Goal: Transaction & Acquisition: Purchase product/service

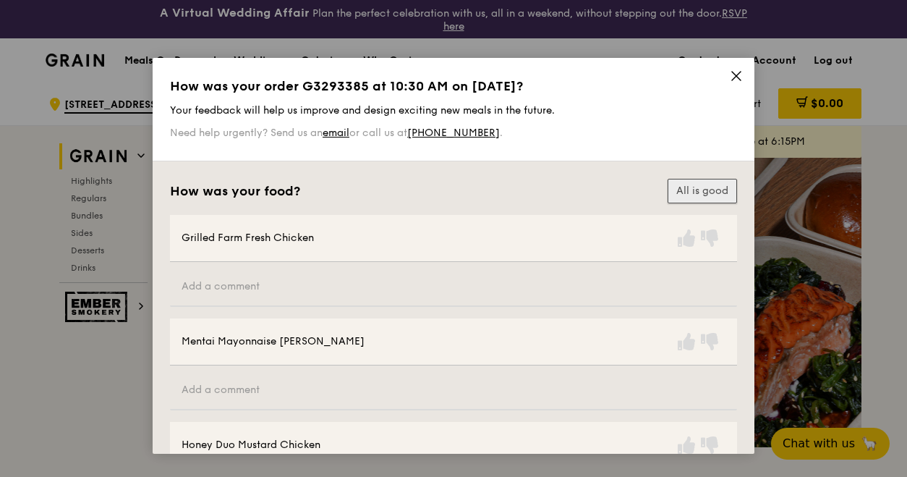
click at [700, 182] on button "All is good" at bounding box center [702, 191] width 69 height 25
click at [732, 73] on icon at bounding box center [736, 76] width 9 height 9
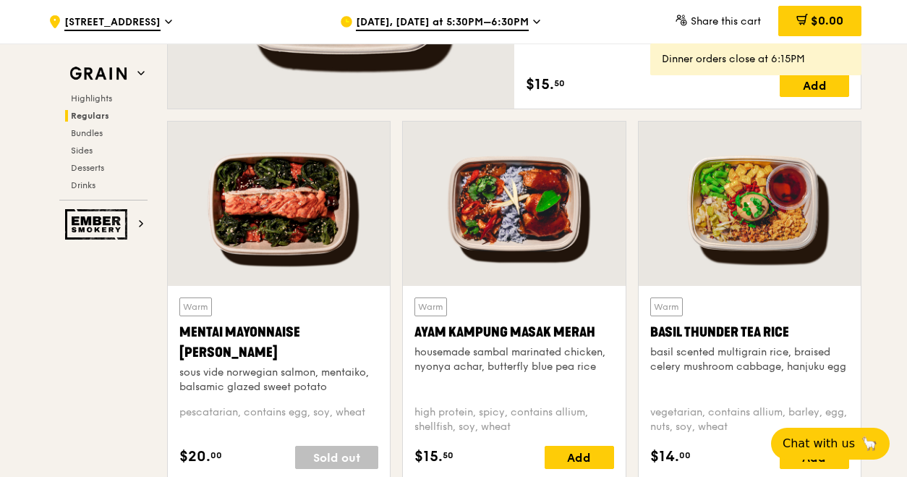
scroll to position [1302, 0]
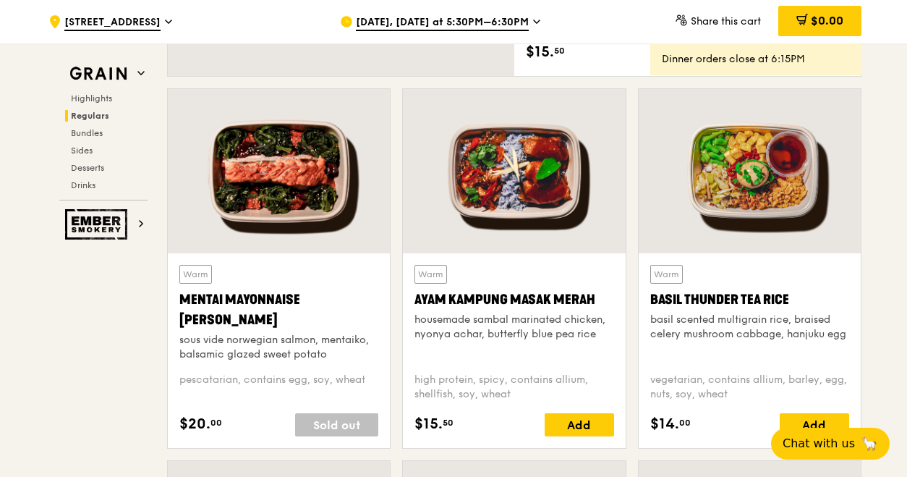
click at [533, 27] on icon at bounding box center [536, 21] width 7 height 13
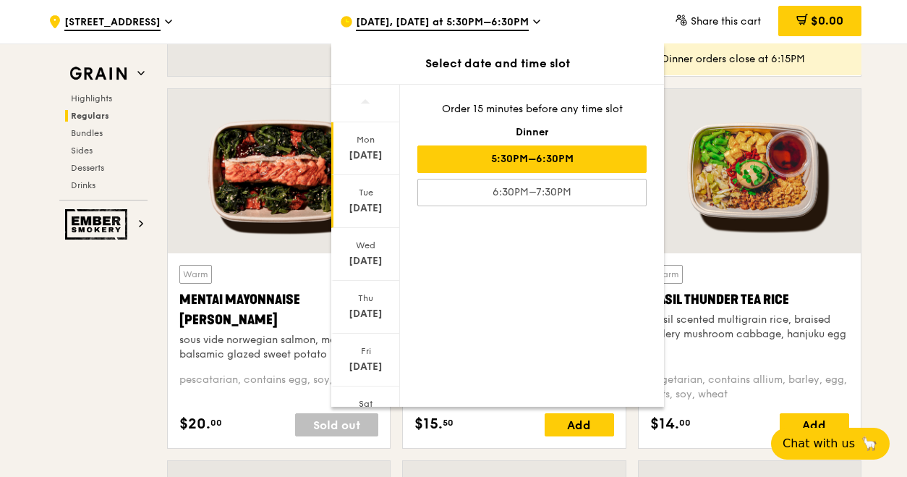
click at [366, 209] on div "[DATE]" at bounding box center [366, 208] width 64 height 14
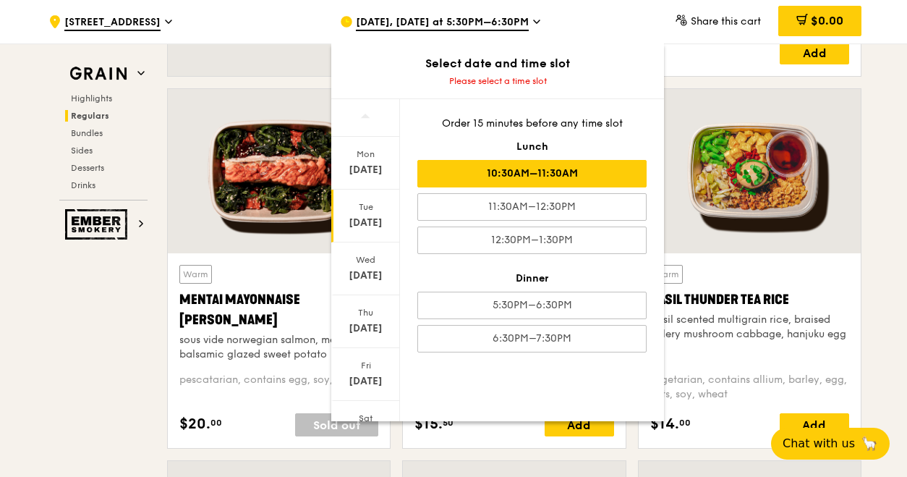
click at [508, 168] on div "10:30AM–11:30AM" at bounding box center [531, 173] width 229 height 27
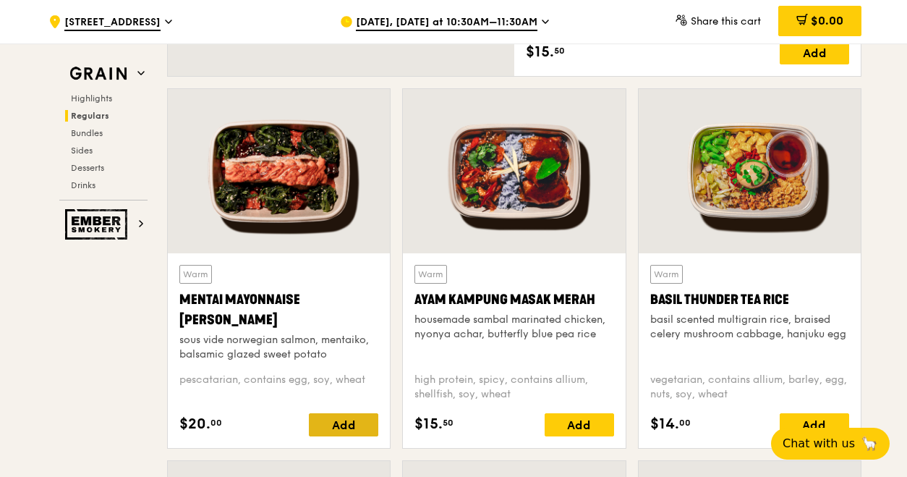
click at [333, 425] on div "Add" at bounding box center [343, 424] width 69 height 23
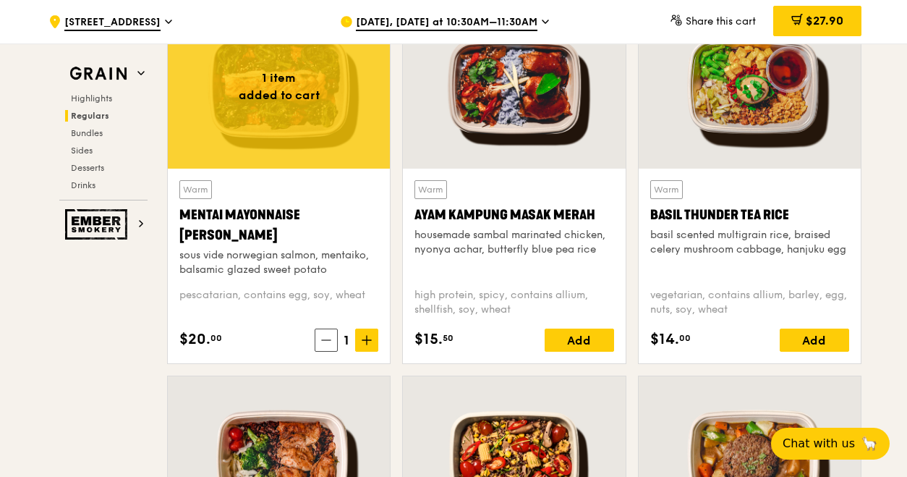
scroll to position [1375, 0]
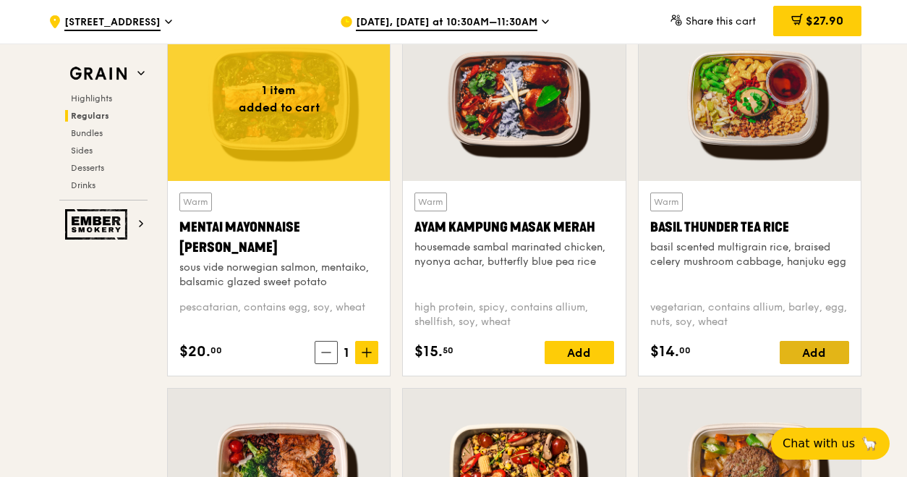
click at [818, 351] on div "Add" at bounding box center [814, 352] width 69 height 23
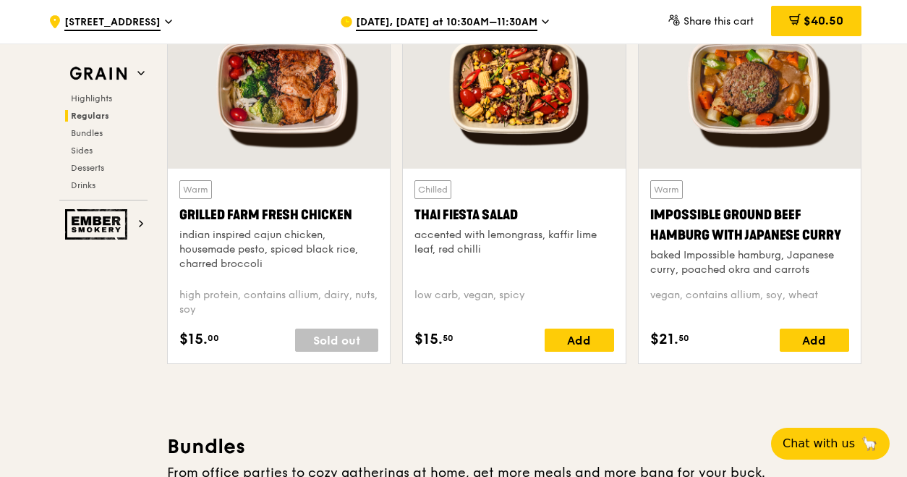
scroll to position [1736, 0]
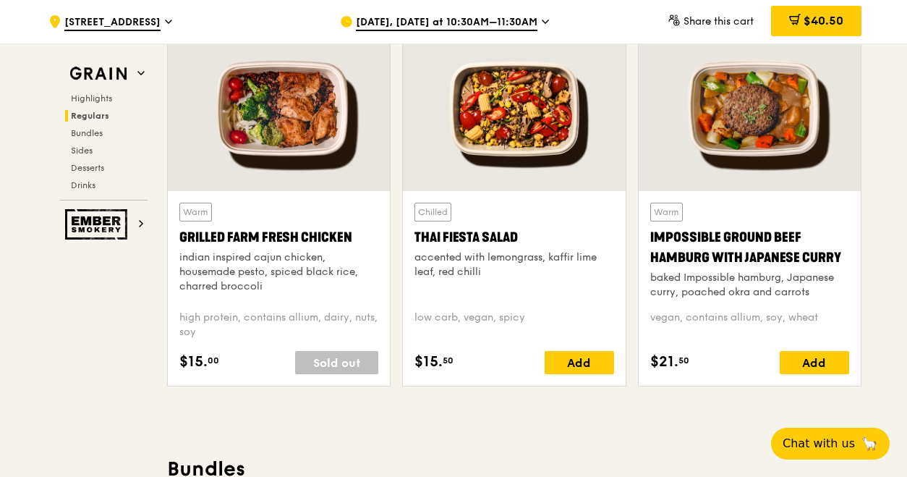
drag, startPoint x: 177, startPoint y: 230, endPoint x: 360, endPoint y: 238, distance: 183.2
click at [360, 238] on div "Warm Grilled Farm Fresh Chicken indian inspired cajun chicken, housemade pesto,…" at bounding box center [279, 288] width 222 height 195
drag, startPoint x: 360, startPoint y: 238, endPoint x: 307, endPoint y: 238, distance: 53.5
copy div "Grilled Farm Fresh Chicken"
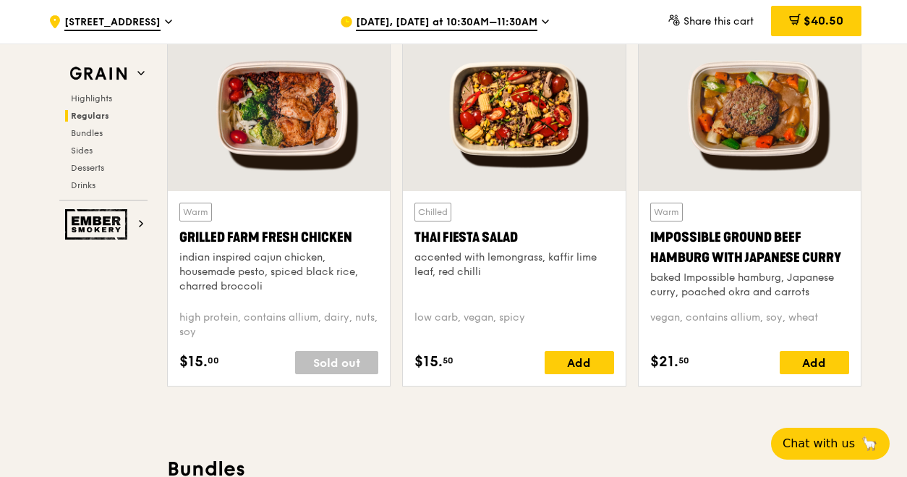
drag, startPoint x: 350, startPoint y: 231, endPoint x: 181, endPoint y: 233, distance: 169.3
click at [181, 233] on div "Grilled Farm Fresh Chicken" at bounding box center [278, 237] width 199 height 20
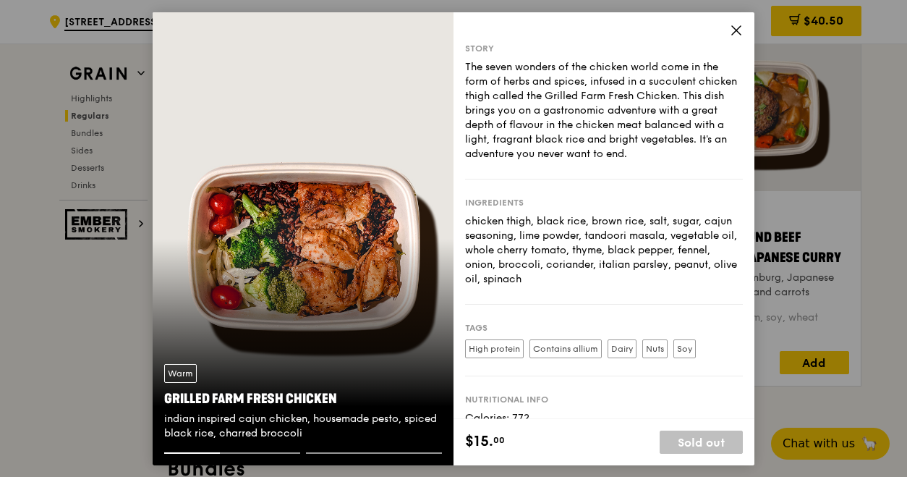
click at [739, 29] on icon at bounding box center [736, 29] width 13 height 13
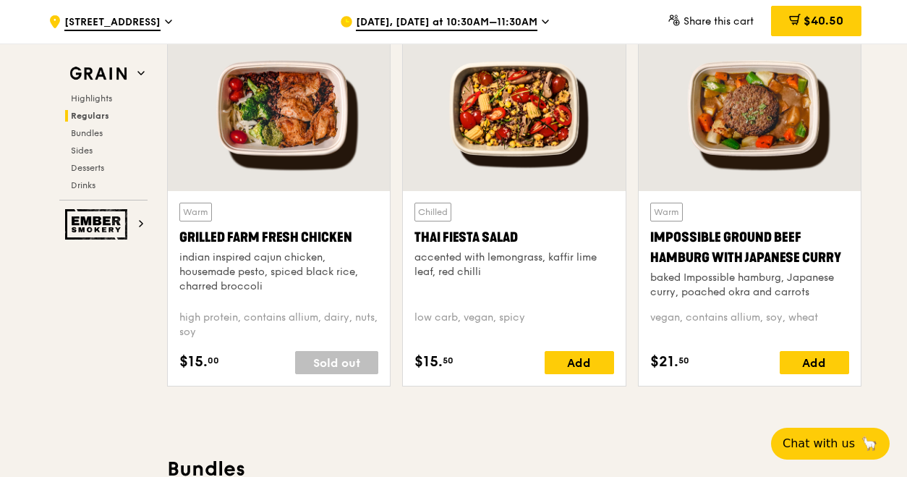
click at [348, 229] on div "Grilled Farm Fresh Chicken" at bounding box center [278, 237] width 199 height 20
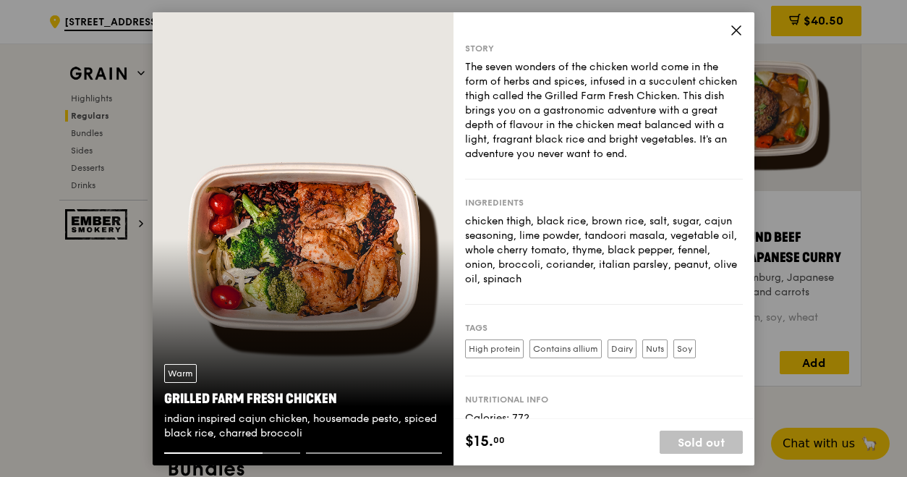
click at [742, 36] on icon at bounding box center [736, 29] width 13 height 13
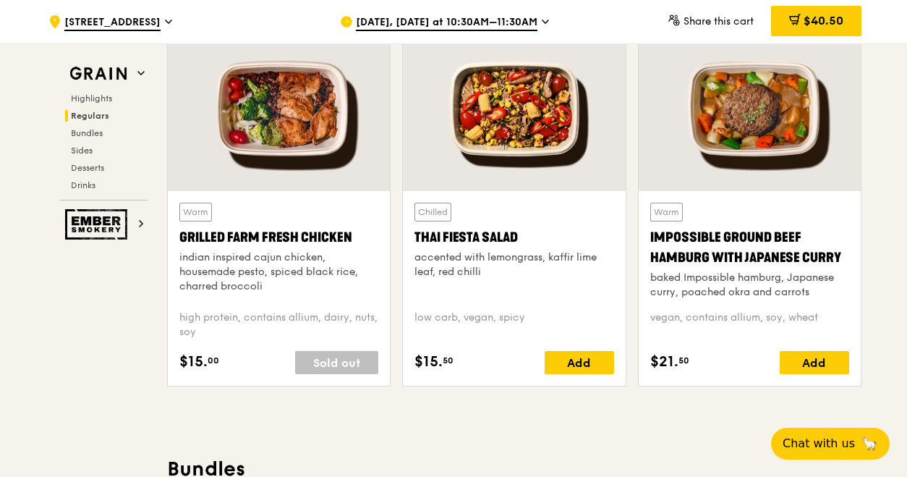
drag, startPoint x: 357, startPoint y: 229, endPoint x: 259, endPoint y: 223, distance: 98.6
click at [259, 223] on div "Warm Grilled Farm Fresh Chicken indian inspired cajun chicken, housemade pesto,…" at bounding box center [278, 251] width 199 height 96
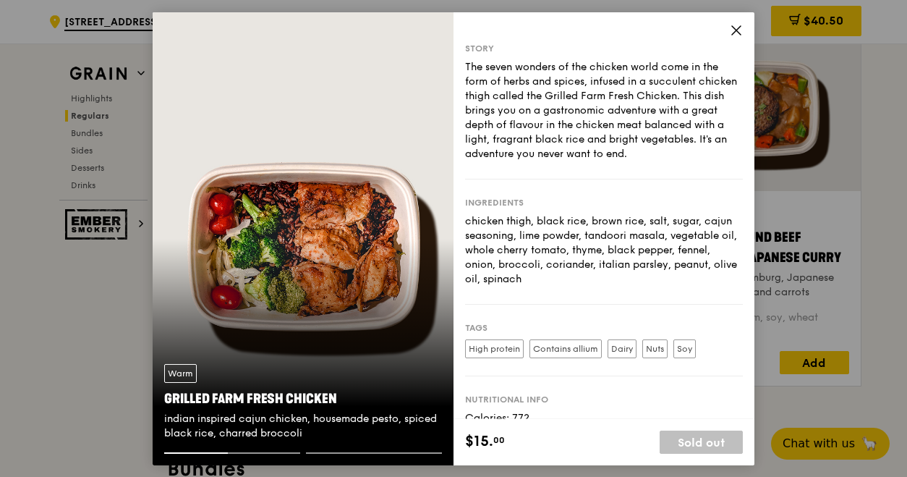
click at [737, 27] on icon at bounding box center [736, 29] width 13 height 13
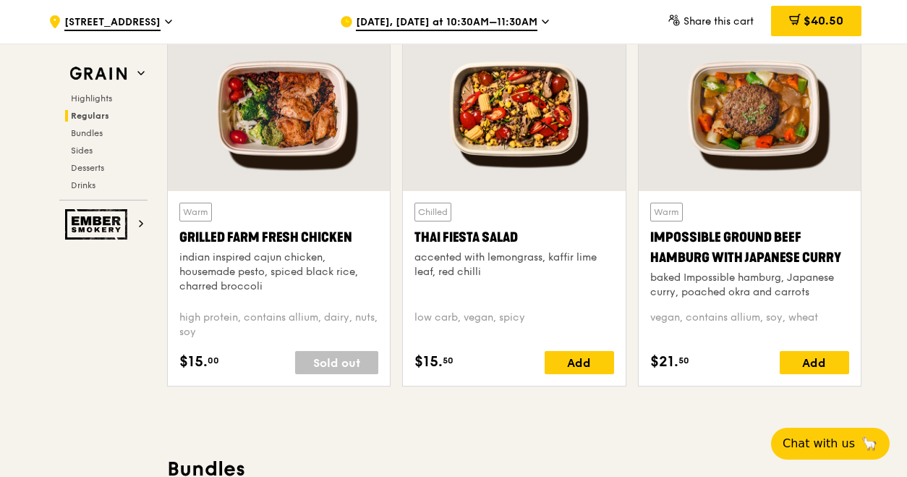
drag, startPoint x: 350, startPoint y: 236, endPoint x: 234, endPoint y: 214, distance: 117.8
click at [234, 214] on div "Warm Grilled Farm Fresh Chicken indian inspired cajun chicken, housemade pesto,…" at bounding box center [278, 251] width 199 height 96
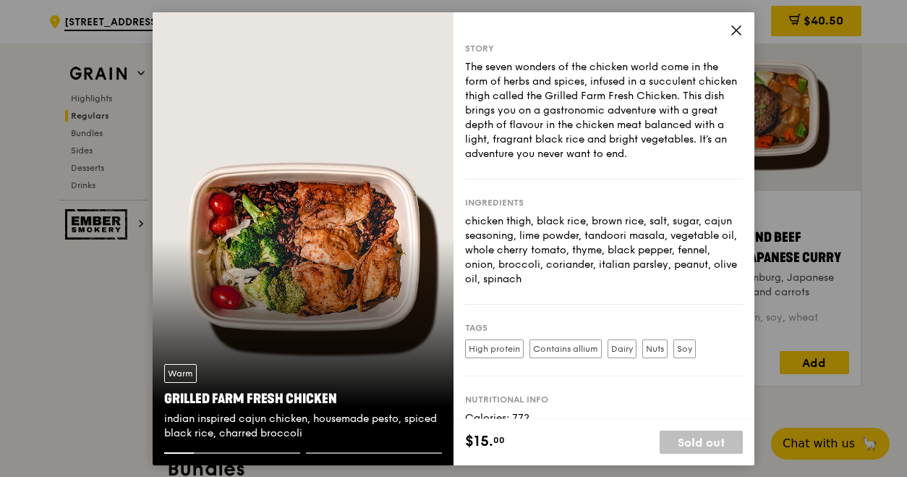
drag, startPoint x: 335, startPoint y: 391, endPoint x: 220, endPoint y: 373, distance: 116.4
click at [220, 373] on div "Warm Grilled Farm Fresh Chicken indian inspired cajun chicken, housemade pesto,…" at bounding box center [303, 402] width 301 height 100
copy div "Grilled Farm Fresh Chicken"
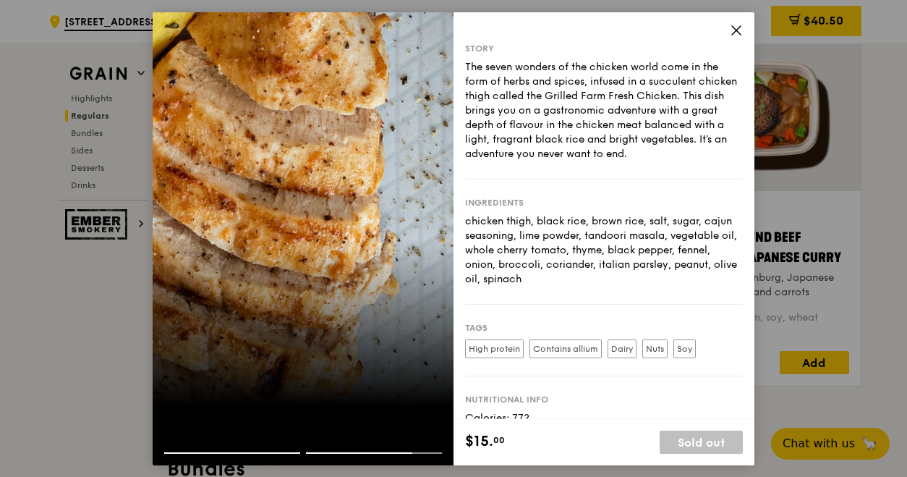
click at [739, 29] on icon at bounding box center [736, 29] width 13 height 13
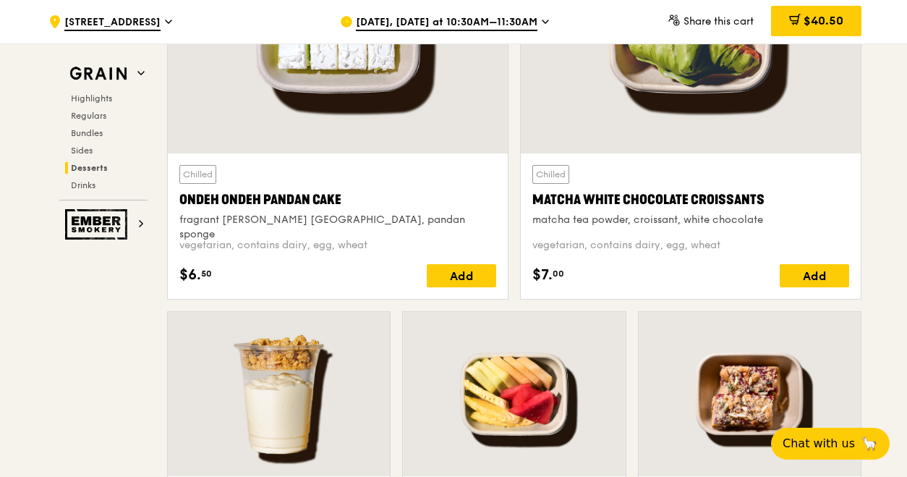
scroll to position [4109, 0]
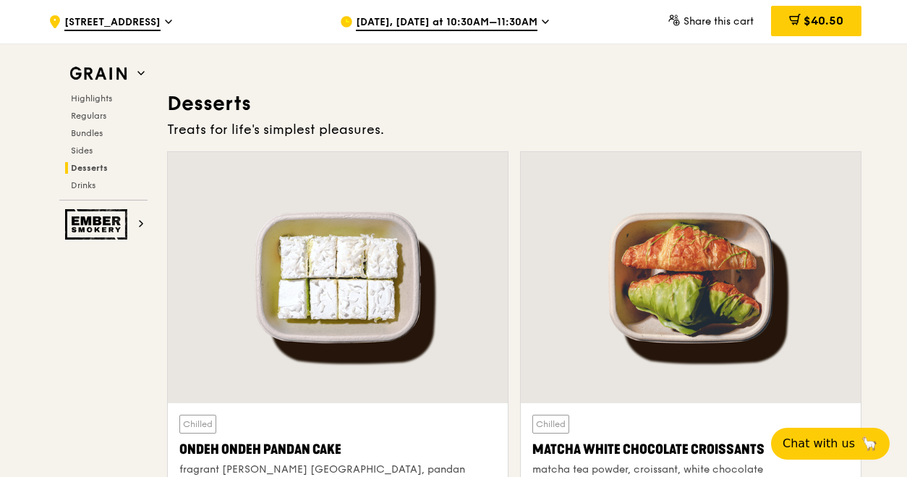
drag, startPoint x: 906, startPoint y: 373, endPoint x: 917, endPoint y: -22, distance: 395.9
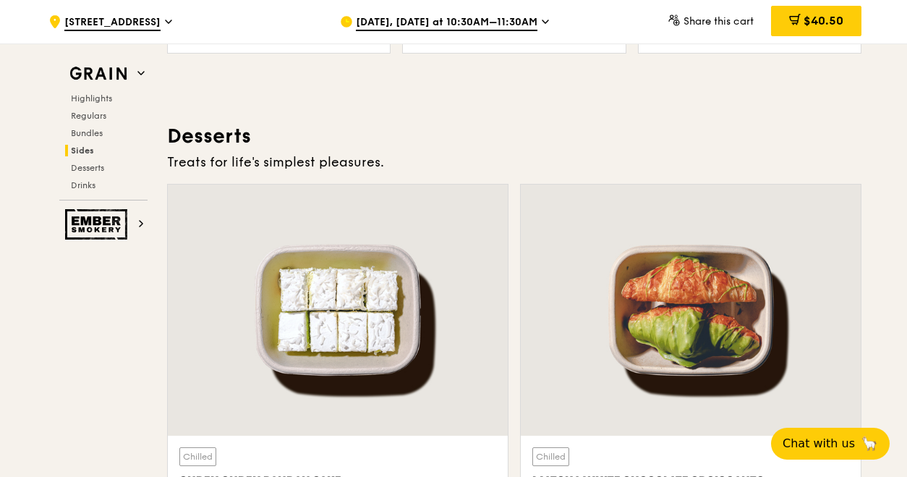
click at [802, 123] on h3 "Desserts" at bounding box center [514, 136] width 695 height 26
